Goal: Connect with others: Connect with others

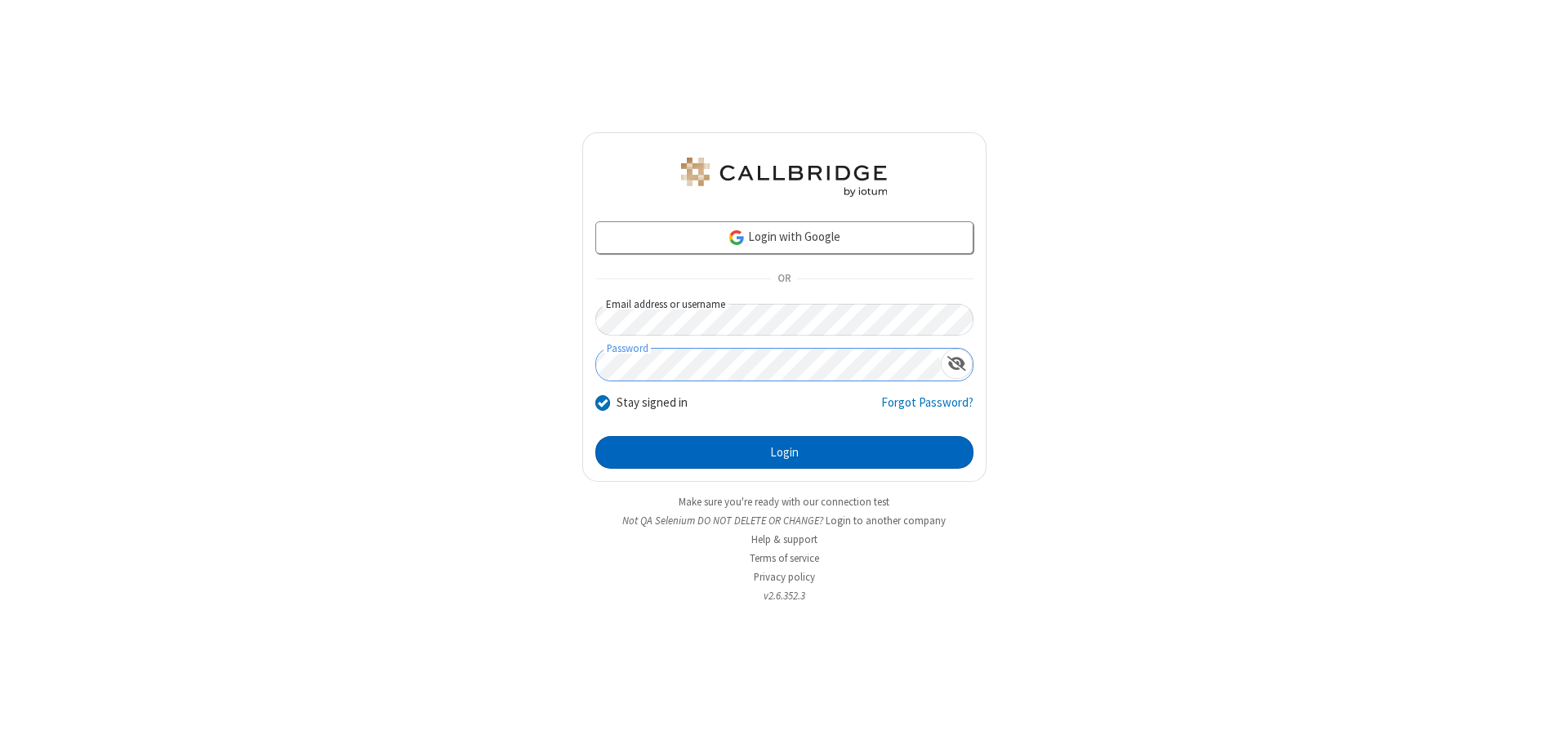
click at [784, 453] on button "Login" at bounding box center [784, 453] width 378 height 32
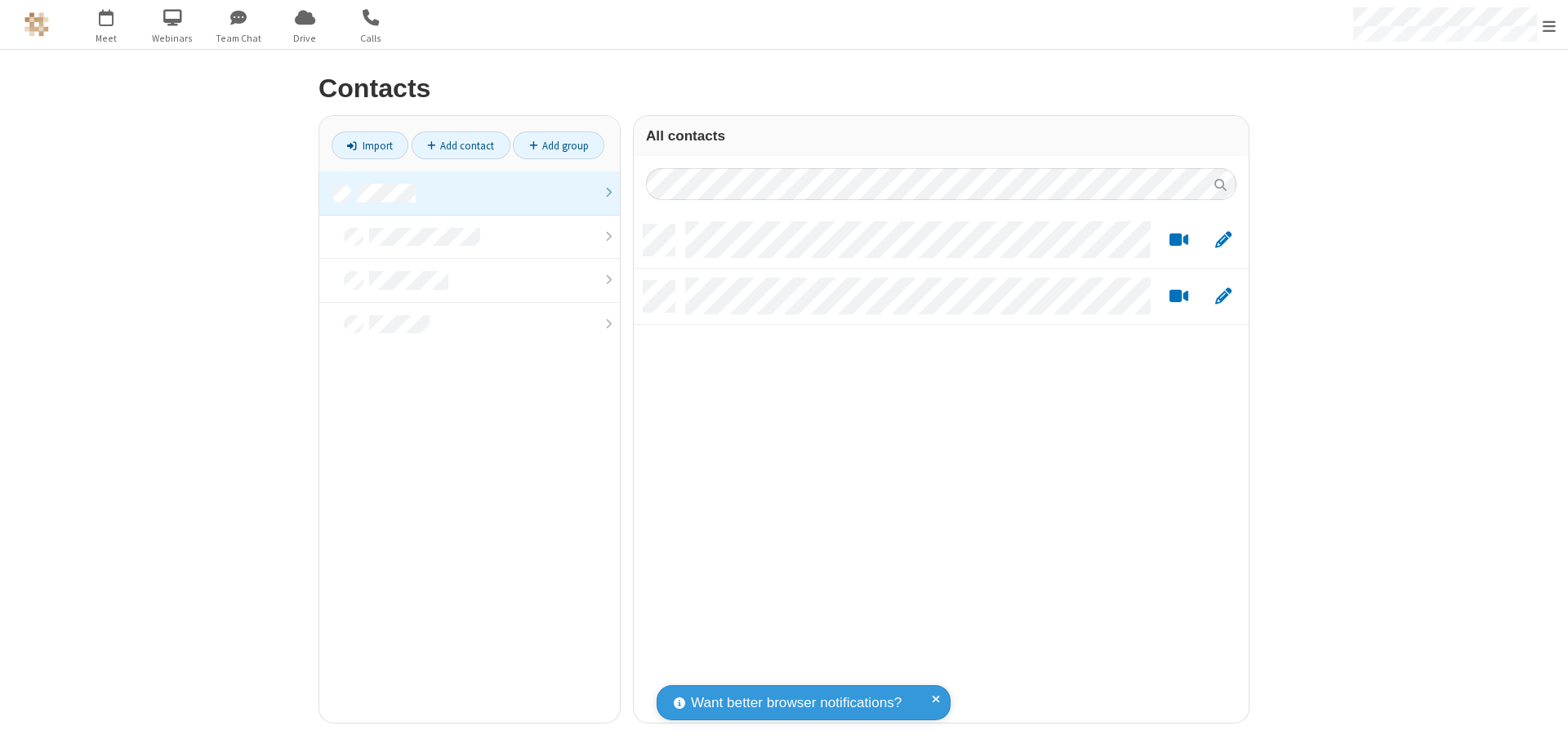
scroll to position [498, 603]
click at [469, 193] on link at bounding box center [469, 194] width 301 height 44
click at [370, 145] on link "Import" at bounding box center [369, 145] width 76 height 28
